Goal: Navigation & Orientation: Find specific page/section

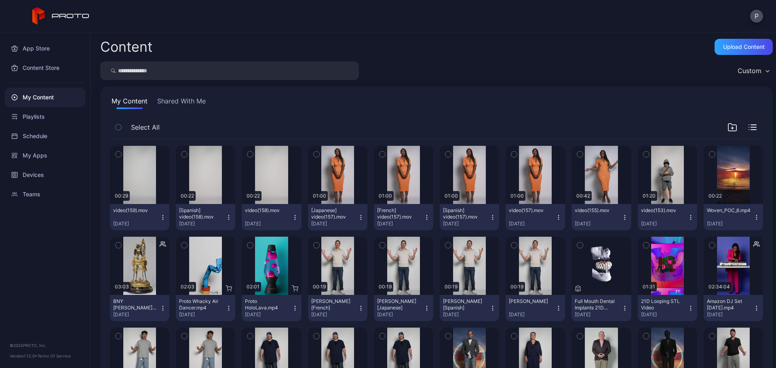
click at [202, 106] on button "Shared With Me" at bounding box center [182, 102] width 52 height 13
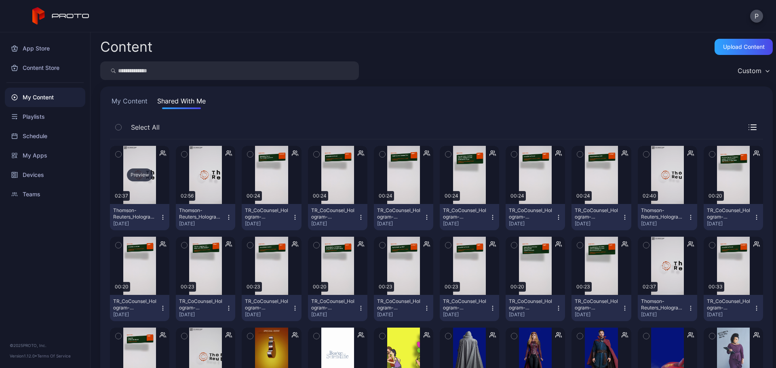
click at [143, 152] on div "Preview" at bounding box center [139, 175] width 59 height 58
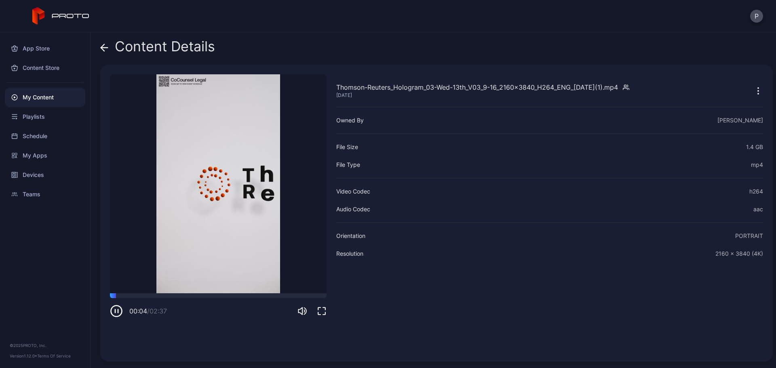
click at [110, 48] on div "Content Details" at bounding box center [157, 48] width 115 height 19
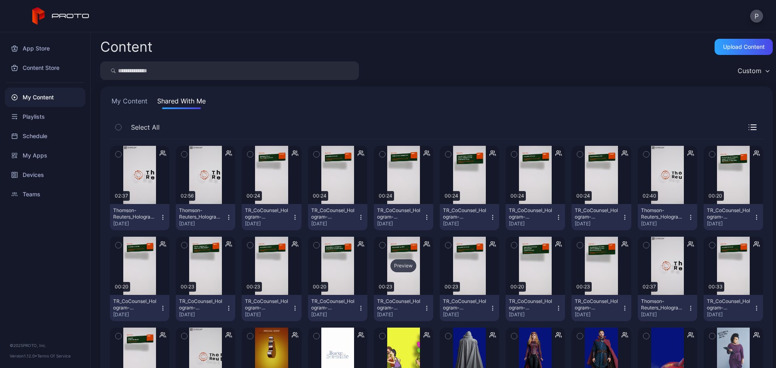
click at [385, 281] on div "Preview" at bounding box center [403, 266] width 59 height 58
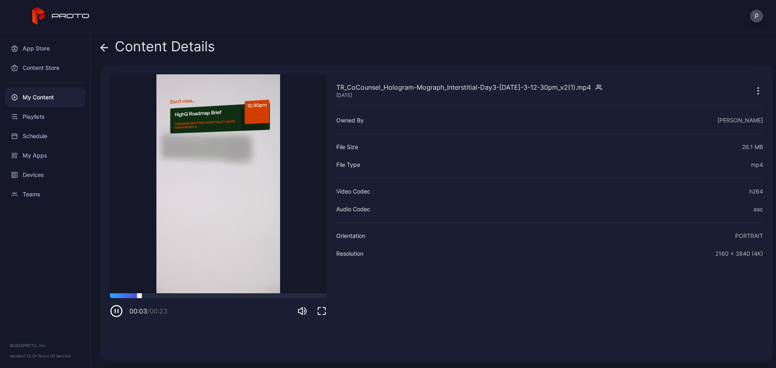
click at [187, 297] on div at bounding box center [218, 295] width 217 height 5
click at [108, 46] on div "Content Details" at bounding box center [157, 48] width 115 height 19
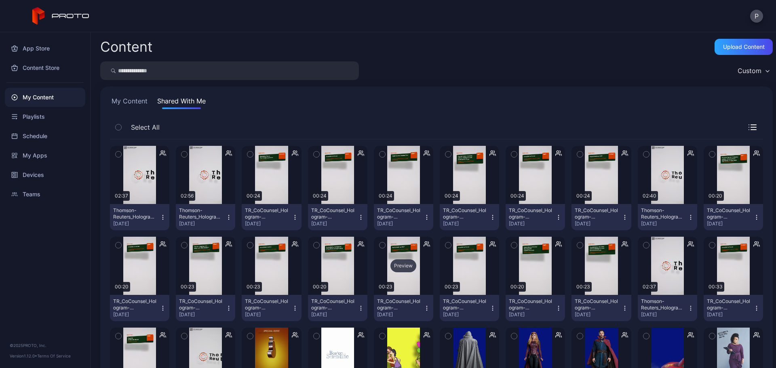
scroll to position [215, 0]
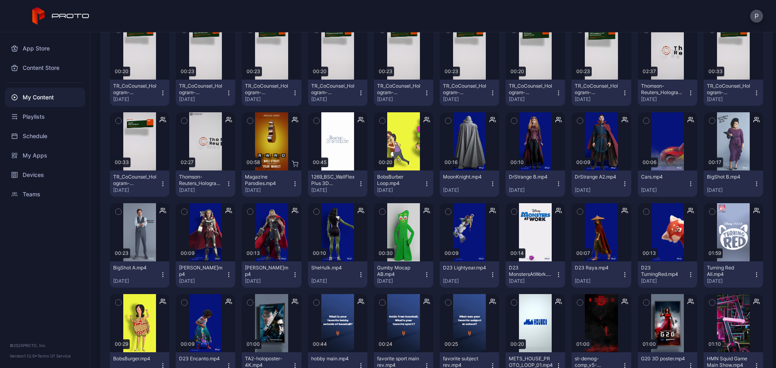
click at [72, 97] on div "My Content" at bounding box center [45, 97] width 80 height 19
